Goal: Ask a question: Seek information or help from site administrators or community

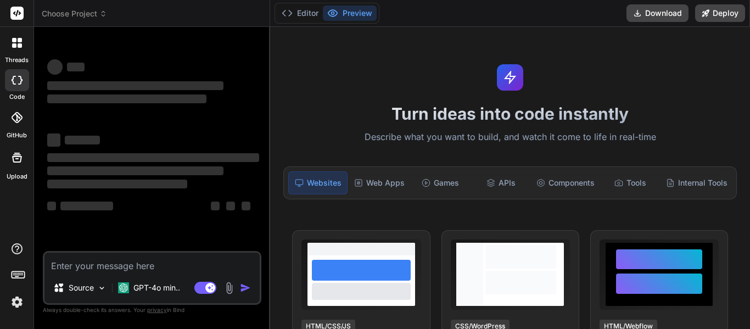
type textarea "x"
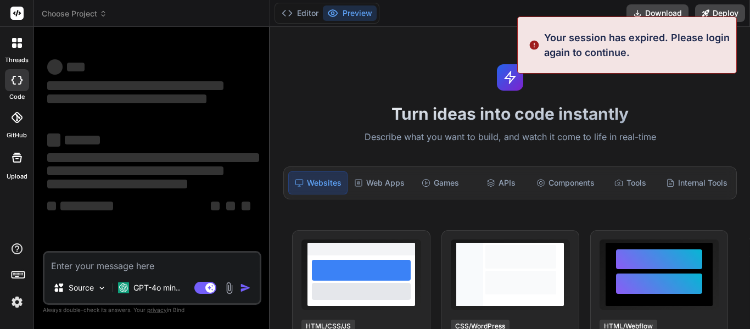
type textarea "w"
type textarea "x"
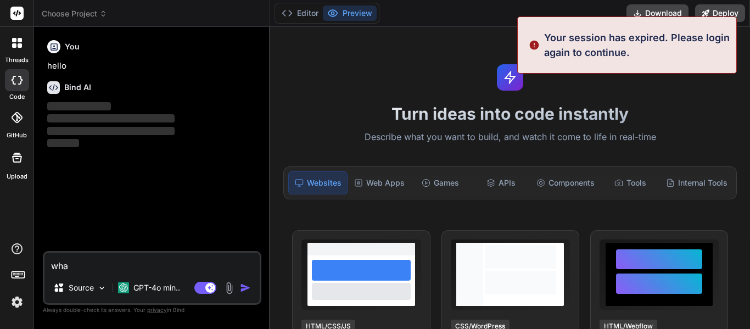
type textarea "what"
type textarea "x"
type textarea "what a"
type textarea "x"
type textarea "what are t"
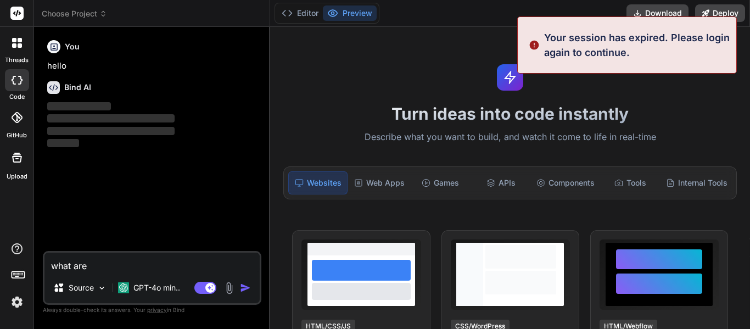
type textarea "x"
type textarea "what are the"
type textarea "x"
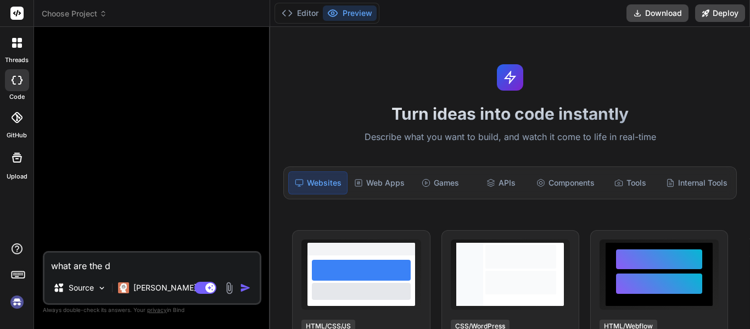
type textarea "what are the de"
type textarea "x"
type textarea "what are the def"
type textarea "x"
type textarea "what are the defi"
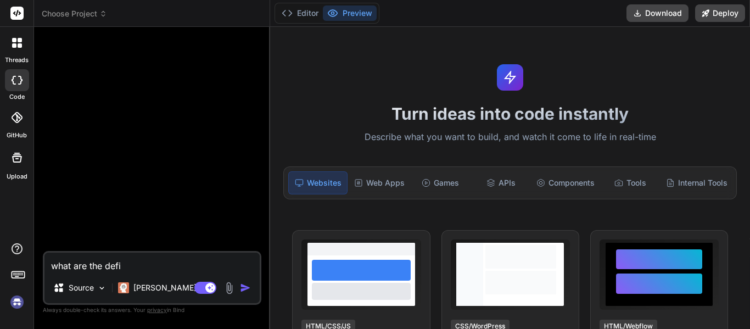
type textarea "x"
type textarea "what are the defin"
type textarea "x"
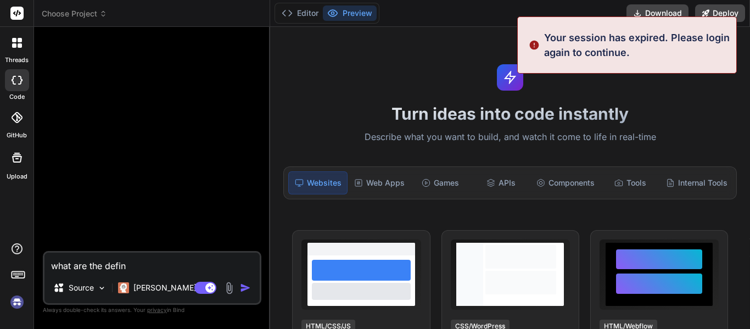
type textarea "what are the defini"
type textarea "x"
type textarea "what are the definit"
type textarea "x"
type textarea "what are the definito"
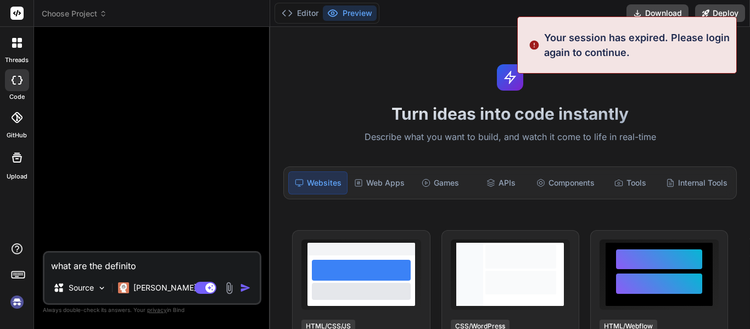
type textarea "x"
type textarea "what are the definitoi"
type textarea "x"
type textarea "what are the definitoin"
type textarea "x"
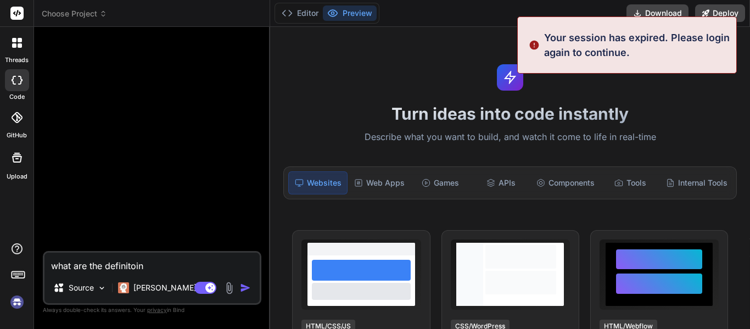
type textarea "what are the definitoins"
type textarea "x"
type textarea "what are the definitions"
type textarea "x"
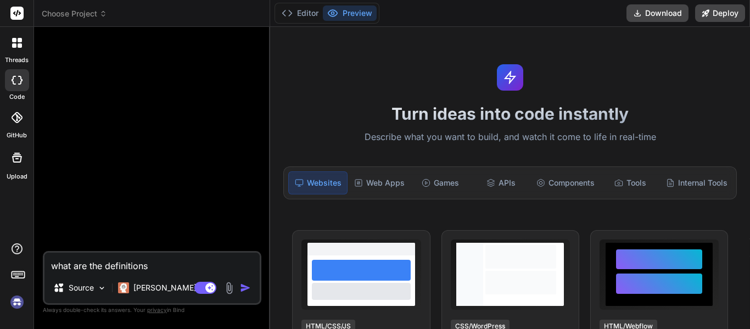
type textarea "what are the definitions f"
type textarea "x"
type textarea "what are the definitions fo"
type textarea "x"
type textarea "what are the definitions for"
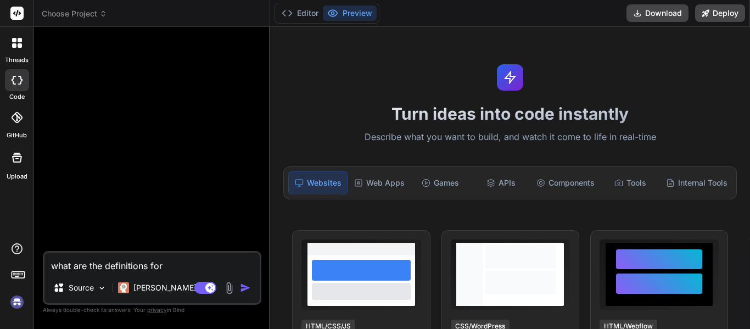
type textarea "x"
type textarea "what are the definitions for"
type textarea "x"
type textarea "what are the definitions for t"
type textarea "x"
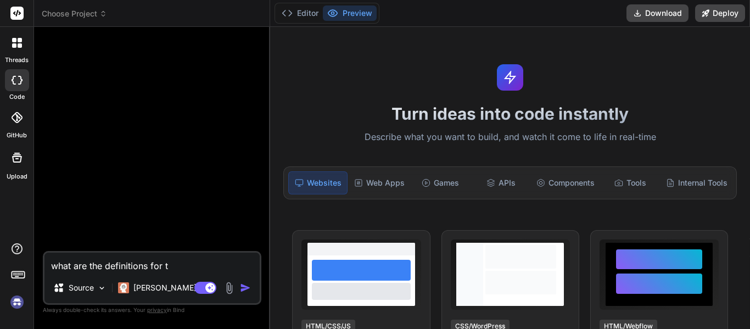
type textarea "what are the definitions for th"
type textarea "x"
type textarea "what are the definitions for the"
type textarea "x"
type textarea "what are the definitions for thes"
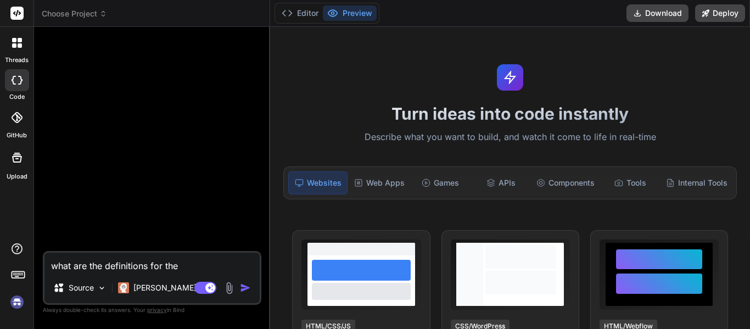
type textarea "x"
type textarea "what are the definitions for these"
type textarea "x"
type textarea "what are the definitions for these"
type textarea "x"
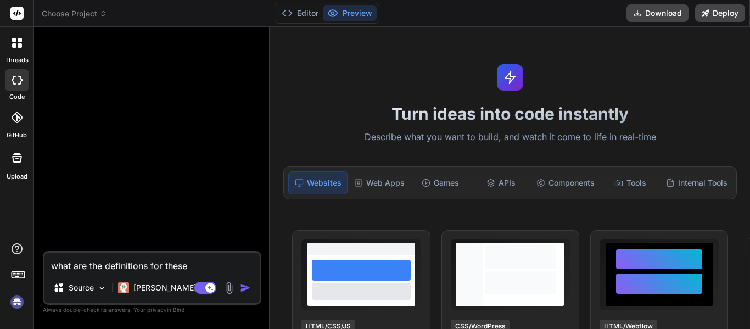
type textarea "what are the definitions for these Key Vocabulary: Tower of Babel: Covenant: Pa…"
type textarea "x"
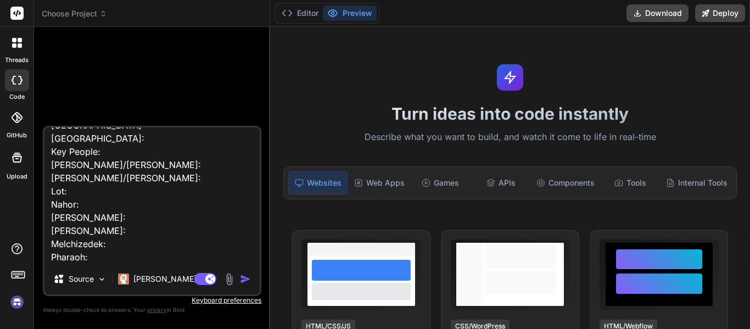
type textarea "what are the definitions for these Key Vocabulary: Tower of Babel: Covenant: Pa…"
click at [251, 274] on button "button" at bounding box center [247, 278] width 15 height 11
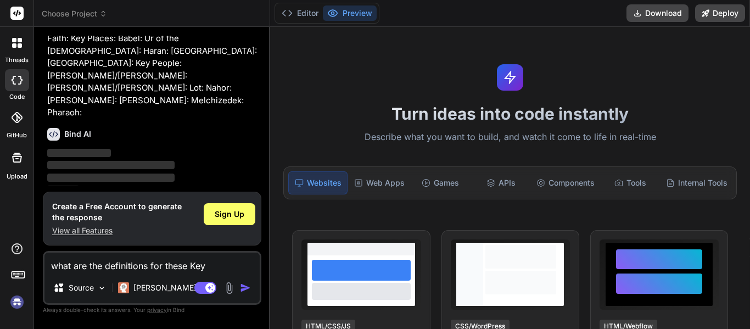
scroll to position [90, 0]
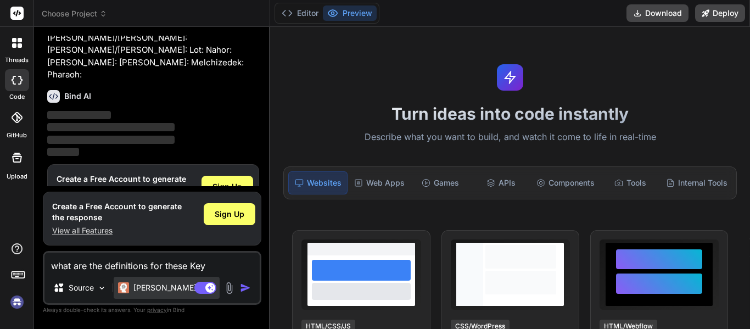
click at [135, 290] on p "[PERSON_NAME] 4 S.." at bounding box center [174, 287] width 82 height 11
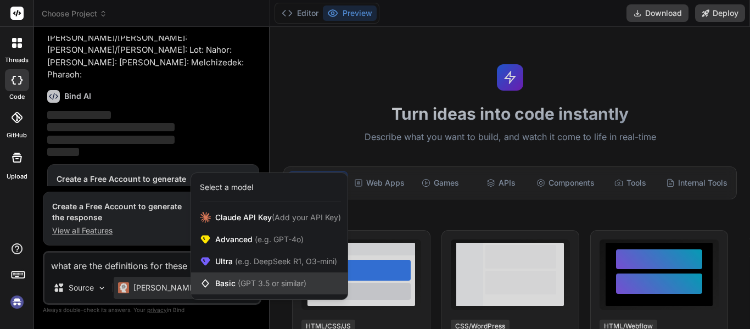
click at [213, 282] on icon at bounding box center [207, 283] width 15 height 11
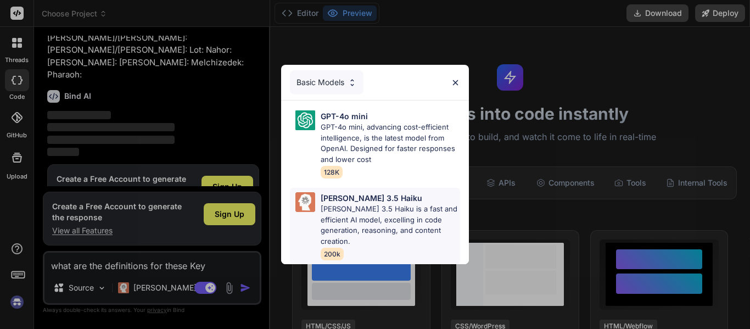
click at [343, 217] on p "[PERSON_NAME] 3.5 Haiku is a fast and efficient AI model, excelling in code gen…" at bounding box center [390, 225] width 139 height 43
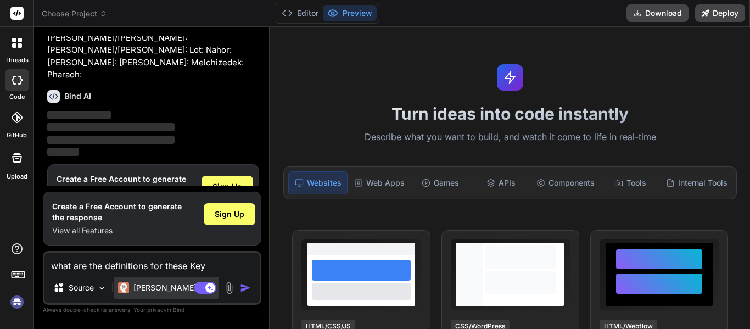
click at [158, 284] on p "[PERSON_NAME] 3.5.." at bounding box center [173, 287] width 81 height 11
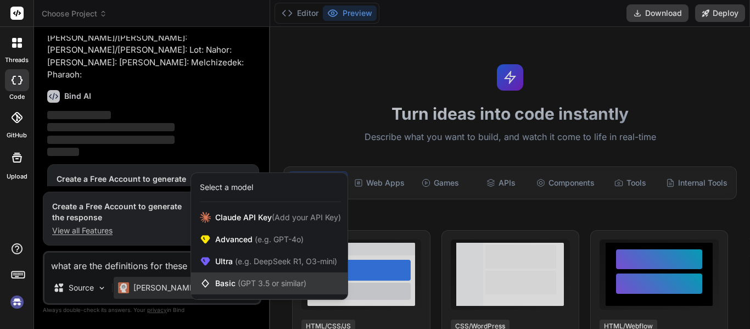
click at [232, 281] on span "Basic (GPT 3.5 or similar)" at bounding box center [260, 283] width 91 height 11
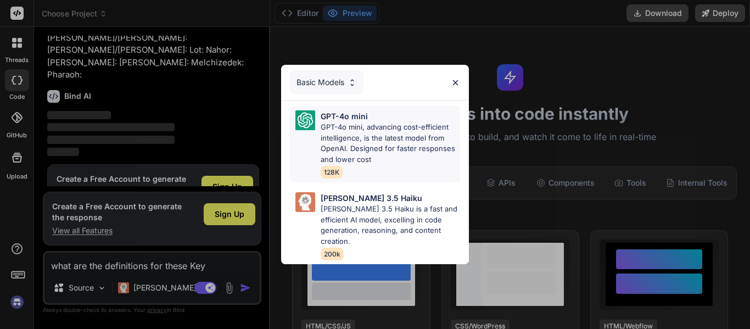
click at [329, 121] on p "GPT-4o mini" at bounding box center [344, 116] width 47 height 12
type textarea "x"
